Goal: Task Accomplishment & Management: Use online tool/utility

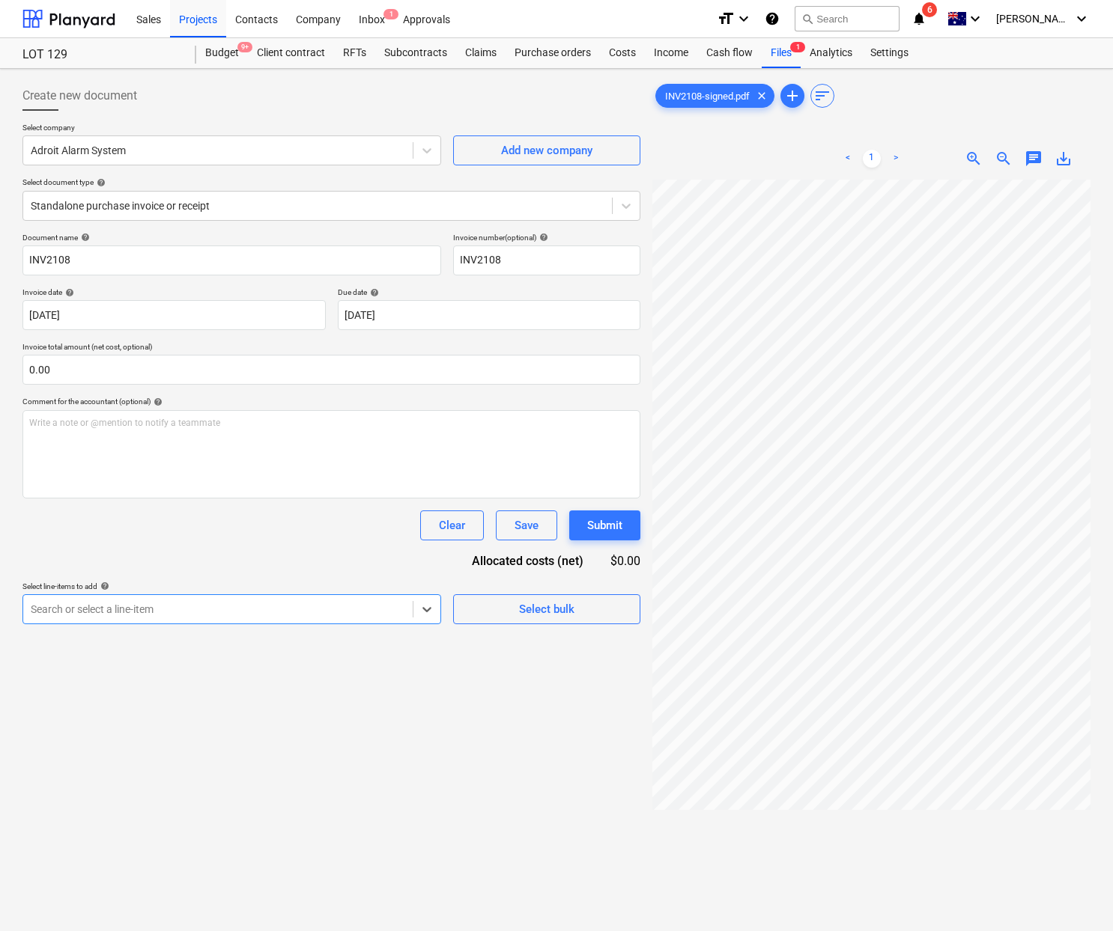
click at [315, 602] on div at bounding box center [218, 609] width 374 height 15
click at [317, 606] on div at bounding box center [218, 609] width 374 height 15
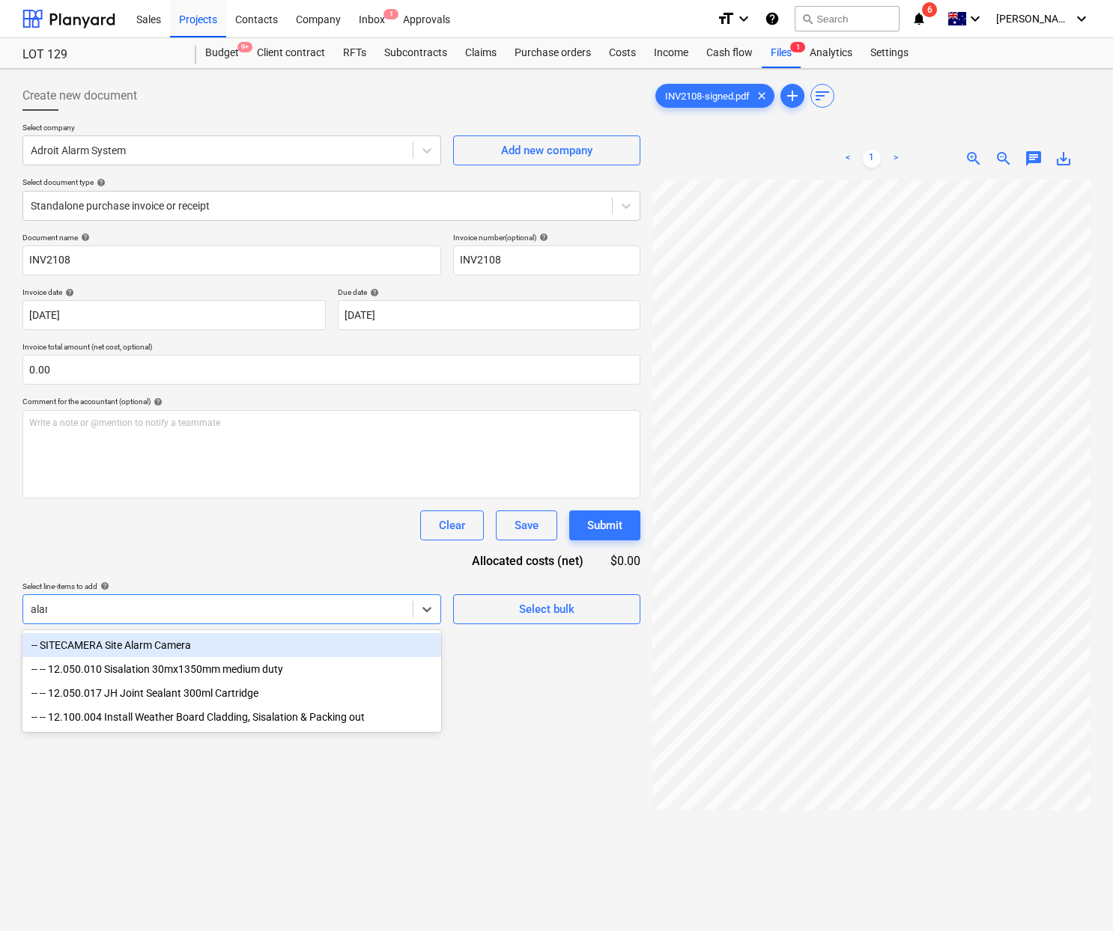
type input "alarm"
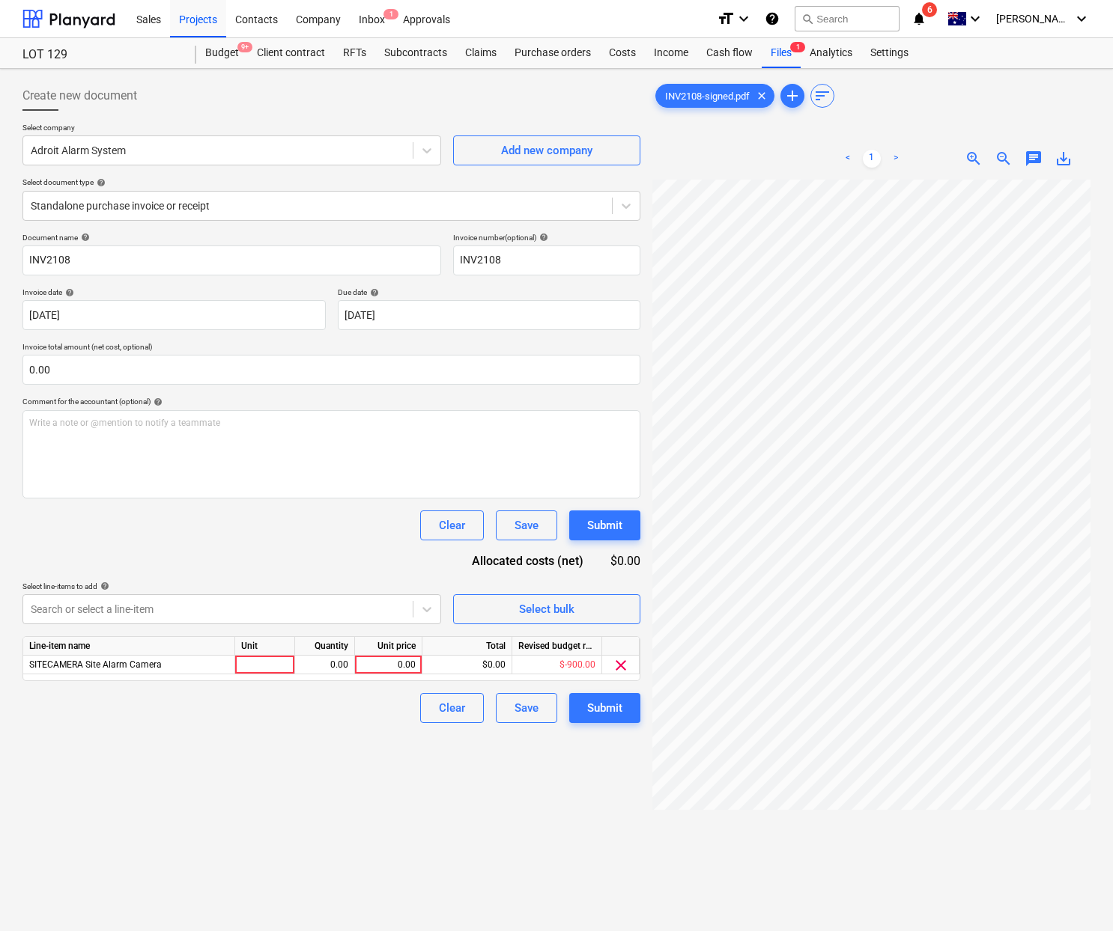
click at [573, 823] on div "Create new document Select company Adroit Alarm System Add new company Select d…" at bounding box center [331, 575] width 630 height 1000
click at [253, 668] on div at bounding box center [265, 665] width 60 height 19
type input "month"
type input "200"
click at [371, 810] on div "Create new document Select company Adroit Alarm System Add new company Select d…" at bounding box center [331, 575] width 630 height 1000
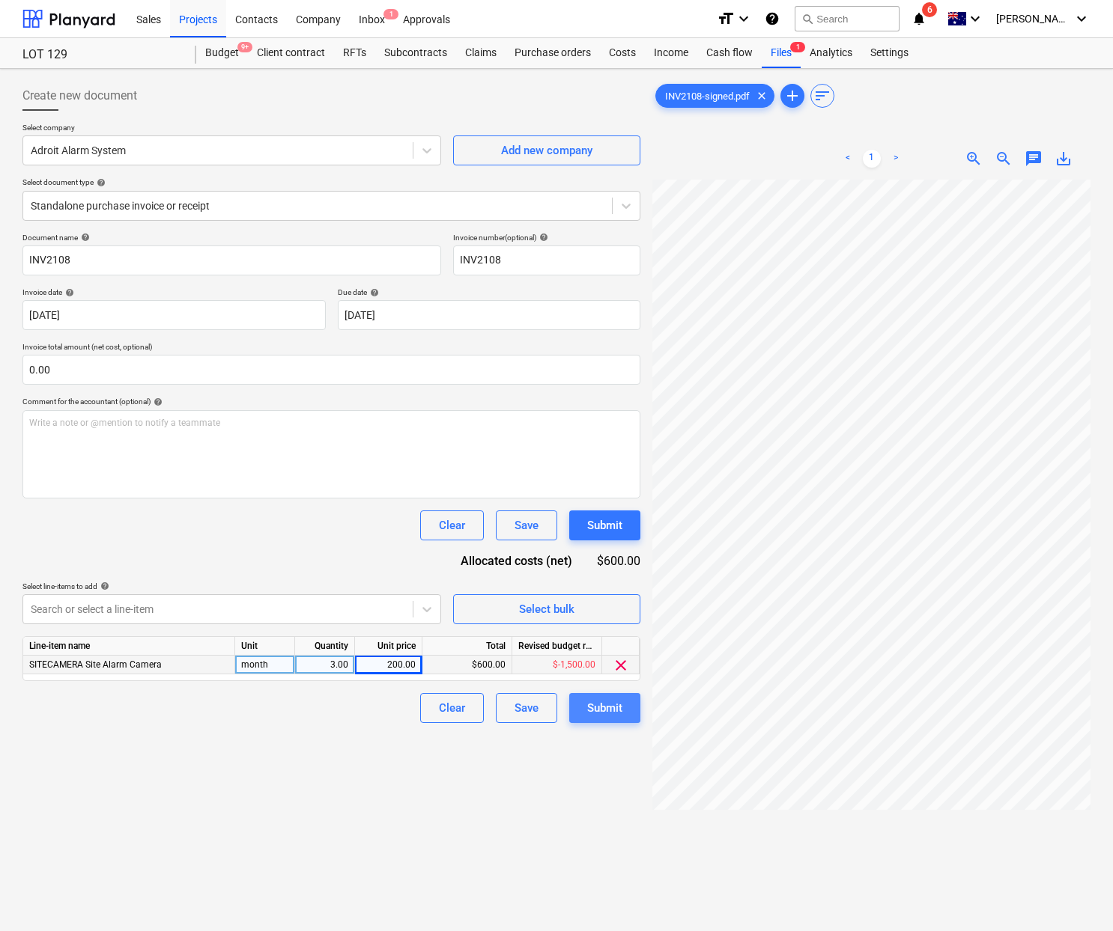
click at [608, 713] on div "Submit" at bounding box center [604, 708] width 35 height 19
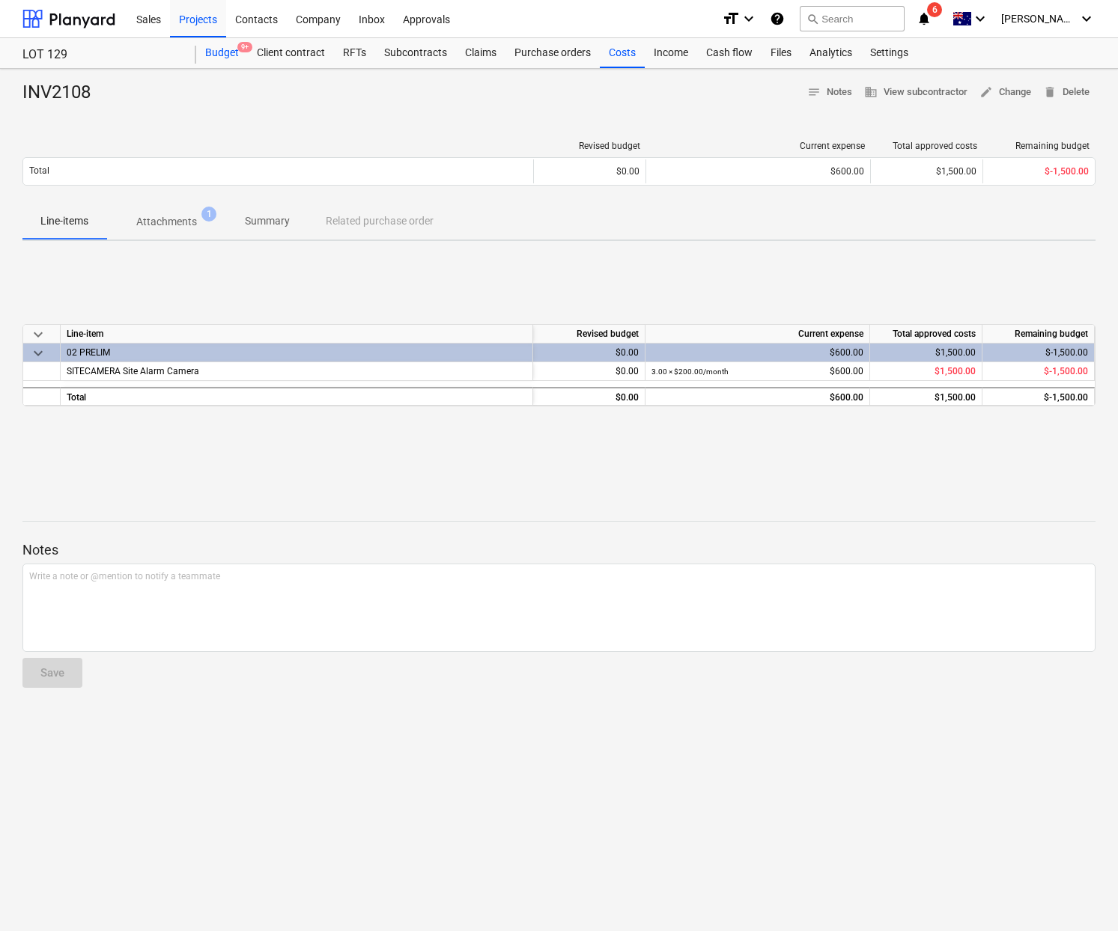
click at [216, 60] on div "Budget 9+" at bounding box center [222, 53] width 52 height 30
